Goal: Task Accomplishment & Management: Use online tool/utility

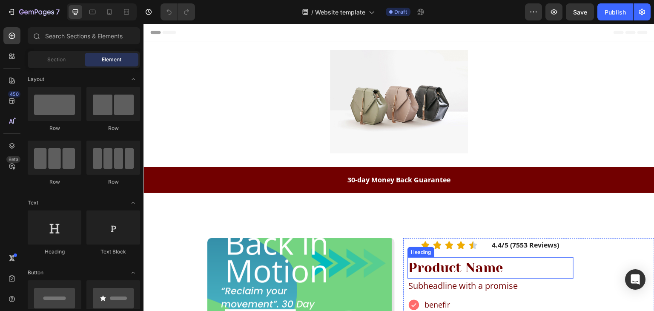
click at [472, 268] on h2 "Product Name" at bounding box center [490, 268] width 166 height 22
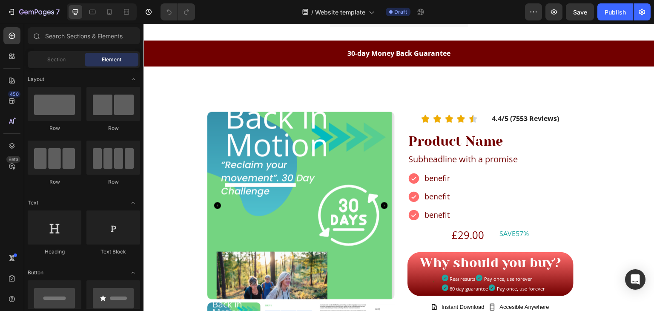
scroll to position [147, 0]
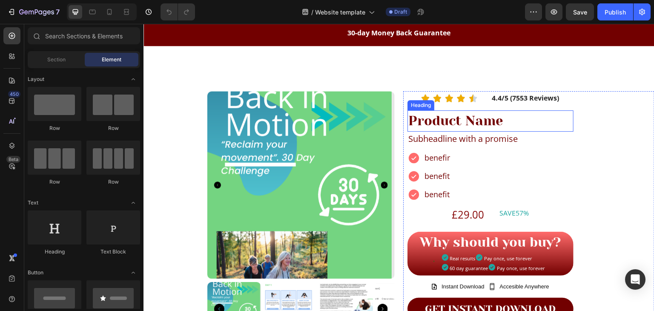
click at [501, 121] on h2 "Product Name" at bounding box center [490, 121] width 166 height 22
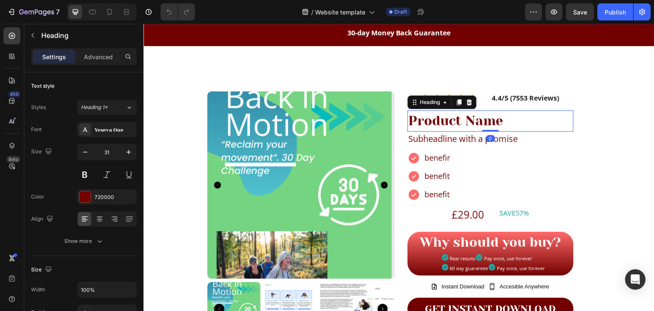
click at [496, 121] on h2 "Product Name" at bounding box center [490, 121] width 166 height 22
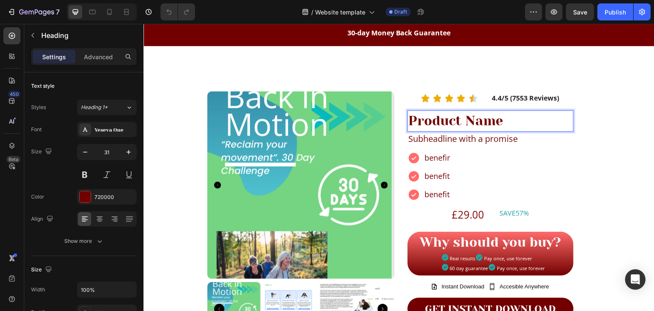
click at [496, 121] on p "Product Name" at bounding box center [490, 121] width 164 height 20
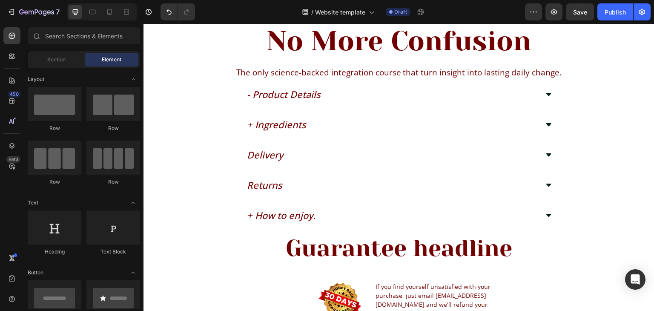
scroll to position [1879, 0]
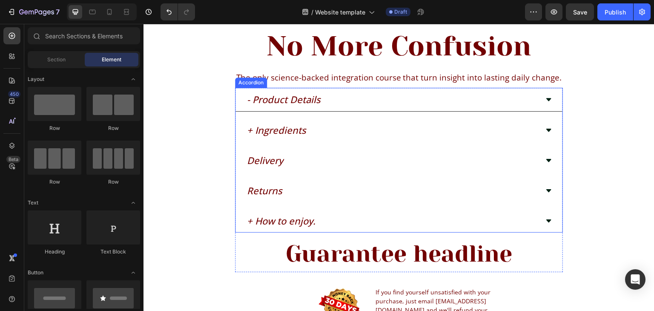
click at [545, 100] on icon at bounding box center [548, 99] width 7 height 7
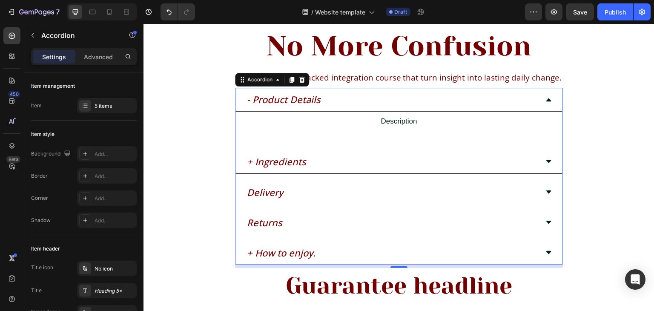
click at [545, 163] on icon at bounding box center [548, 161] width 7 height 7
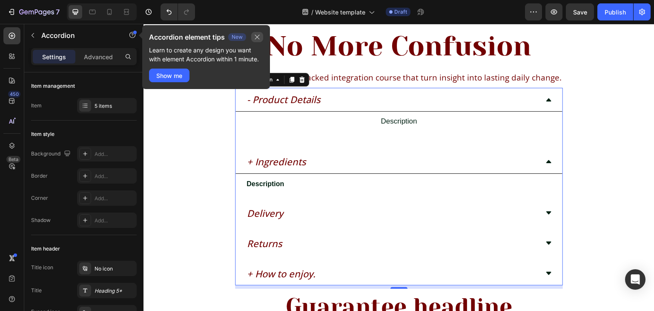
click at [255, 36] on icon "button" at bounding box center [257, 37] width 7 height 7
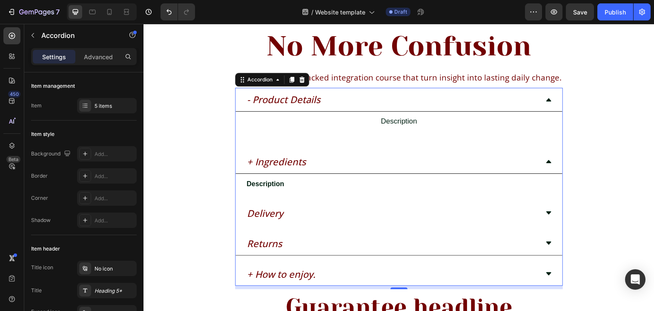
click at [548, 245] on icon at bounding box center [548, 243] width 7 height 7
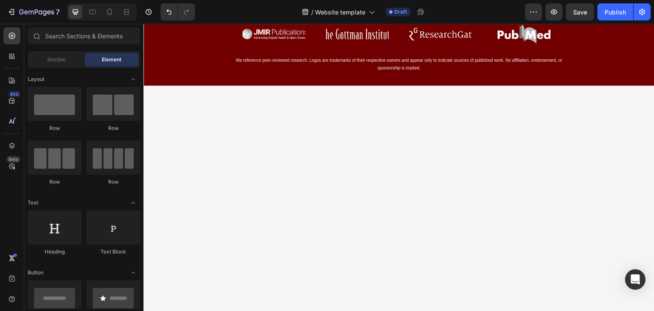
scroll to position [306, 0]
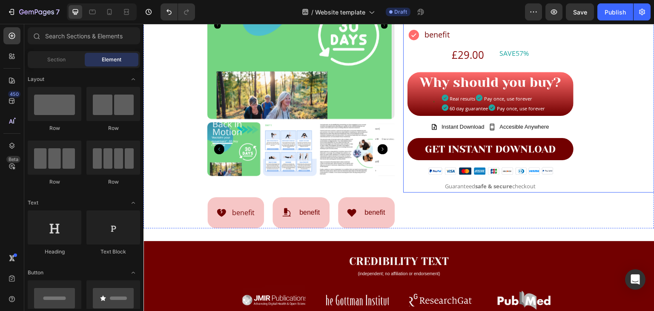
click at [562, 44] on div "Icon Icon Icon Icon Icon Icon List Hoz 4.4/5 (7553 Reviews) Text Block Row Pape…" at bounding box center [490, 61] width 166 height 261
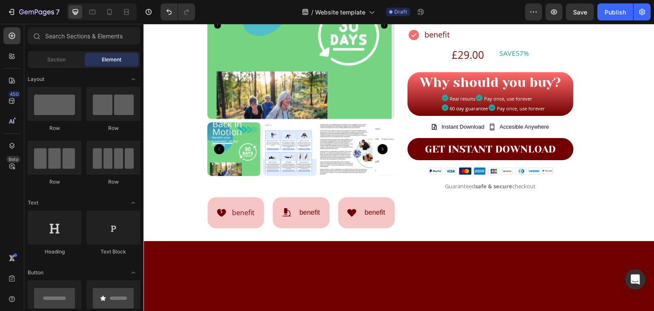
scroll to position [172, 0]
